Goal: Task Accomplishment & Management: Use online tool/utility

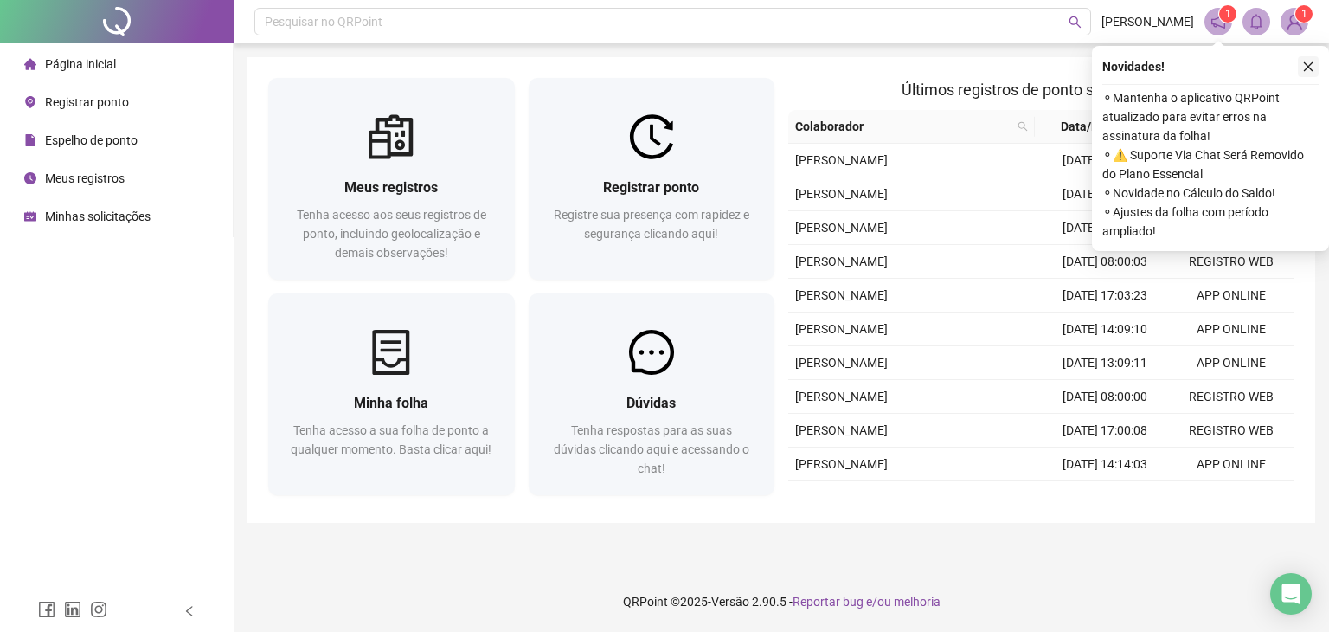
click at [1305, 63] on icon "close" at bounding box center [1309, 67] width 10 height 10
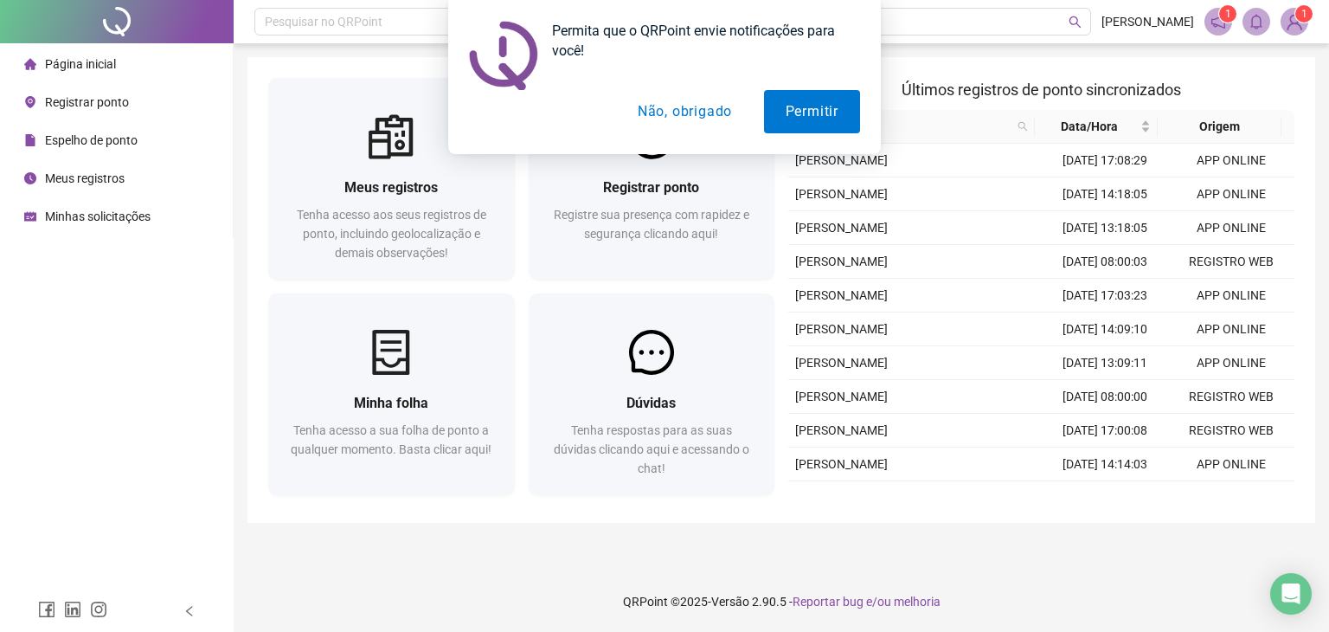
click at [720, 112] on button "Não, obrigado" at bounding box center [685, 111] width 138 height 43
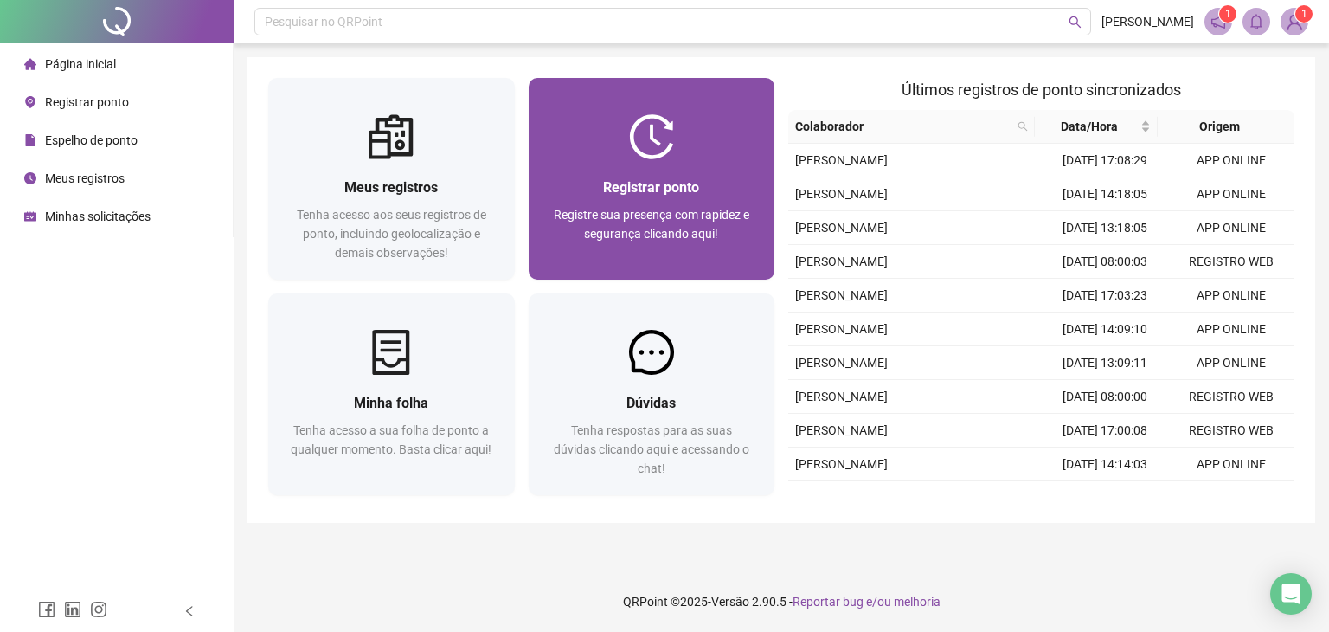
click at [622, 174] on div "Registrar ponto Registre sua presença com rapidez e segurança clicando aqui!" at bounding box center [652, 219] width 247 height 120
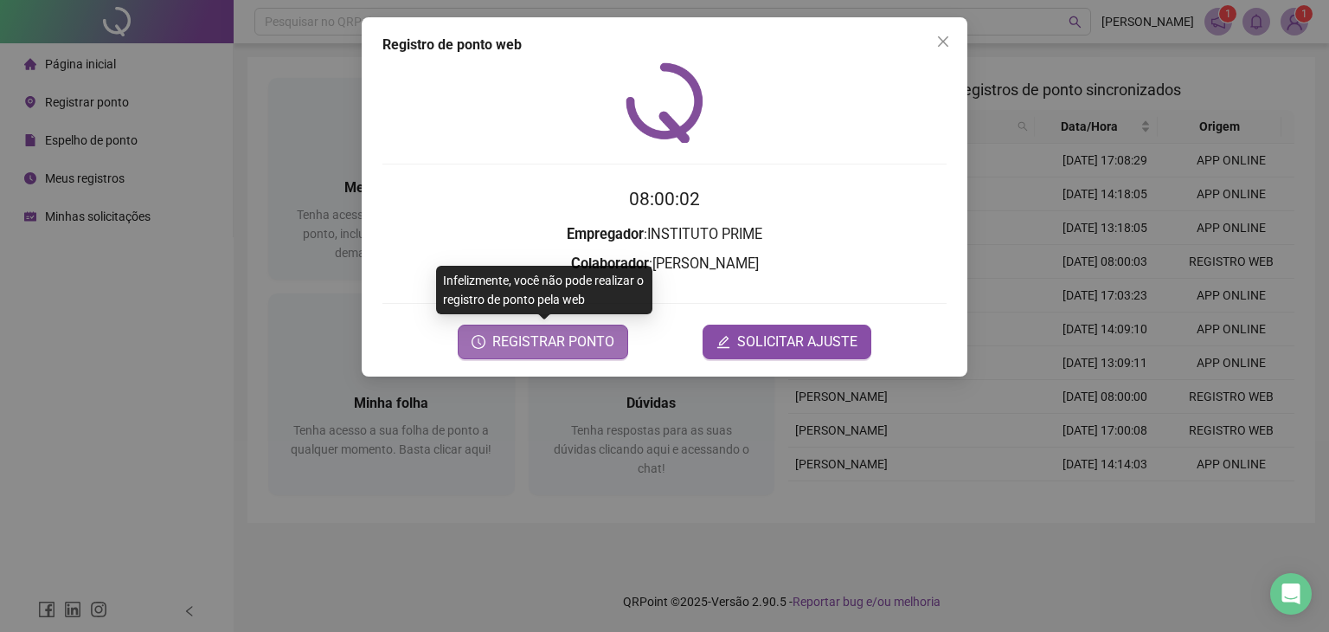
click at [515, 346] on span "REGISTRAR PONTO" at bounding box center [553, 341] width 122 height 21
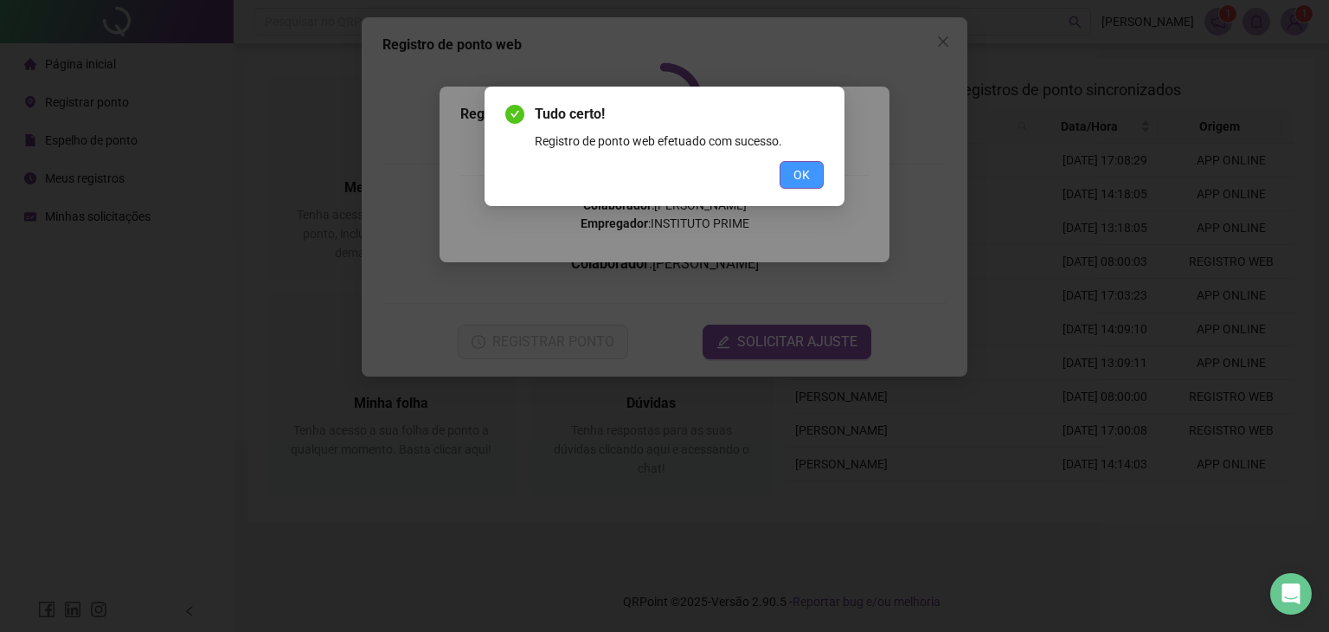
click at [802, 174] on span "OK" at bounding box center [801, 174] width 16 height 19
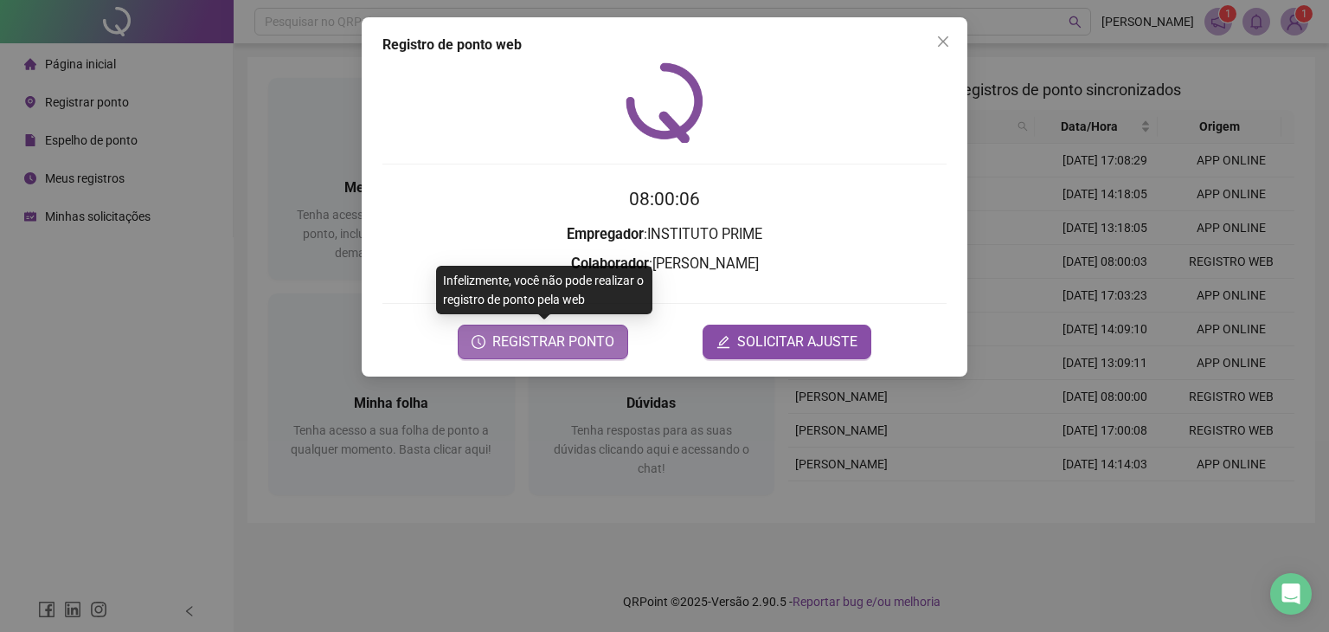
click at [584, 339] on span "REGISTRAR PONTO" at bounding box center [553, 341] width 122 height 21
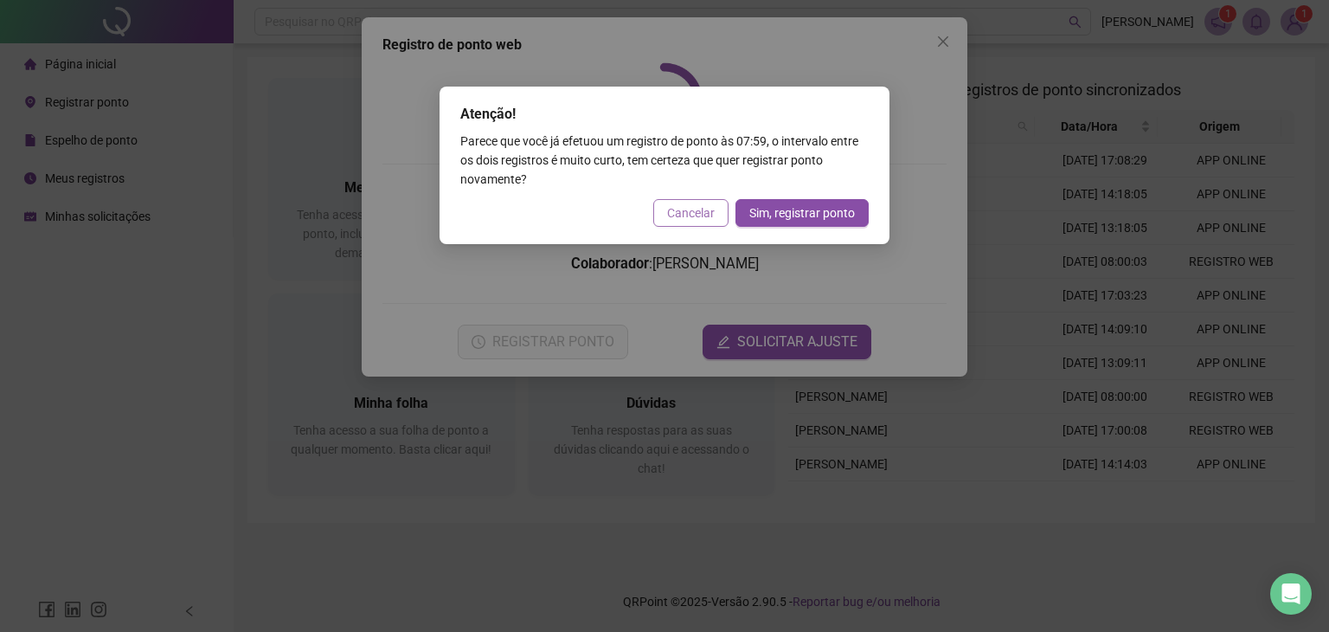
click at [707, 211] on span "Cancelar" at bounding box center [691, 212] width 48 height 19
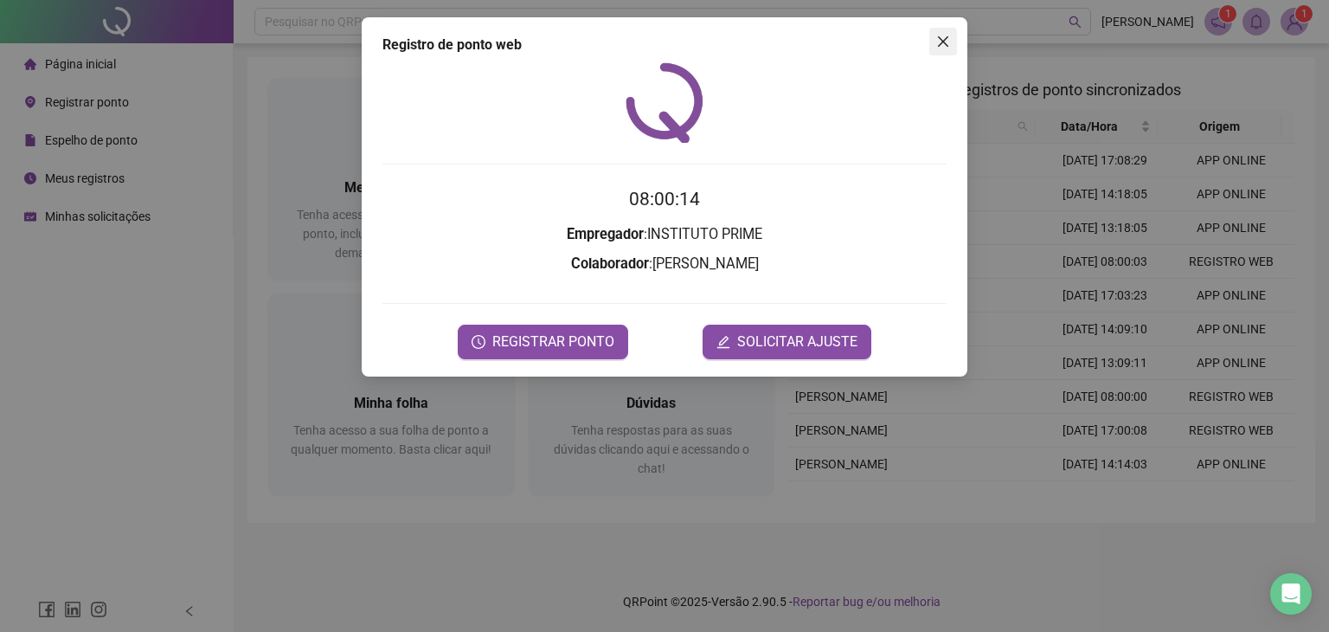
click at [945, 46] on icon "close" at bounding box center [943, 42] width 14 height 14
